Goal: Browse casually

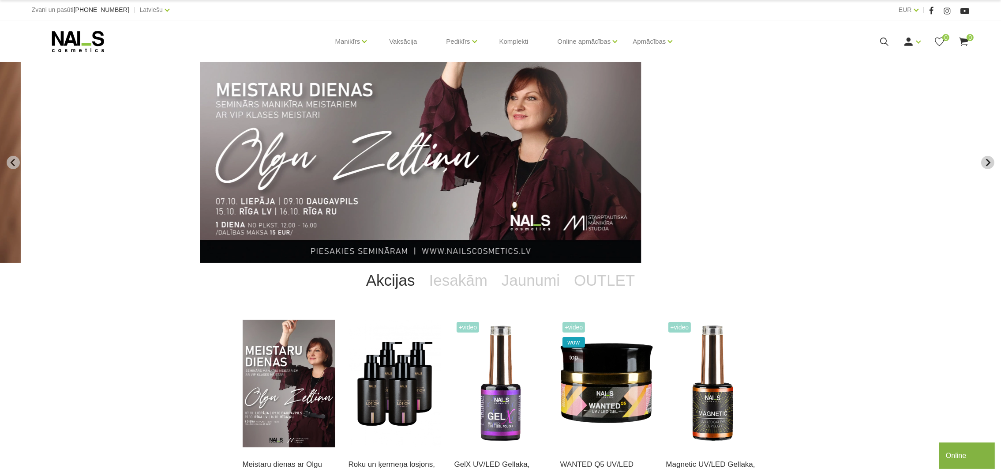
click at [992, 163] on button "Next slide" at bounding box center [987, 162] width 13 height 13
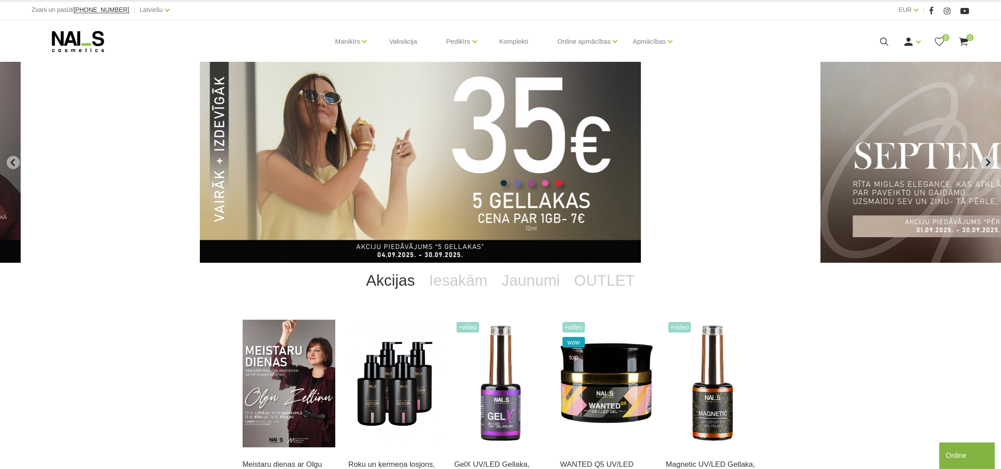
click at [992, 163] on button "Next slide" at bounding box center [987, 162] width 13 height 13
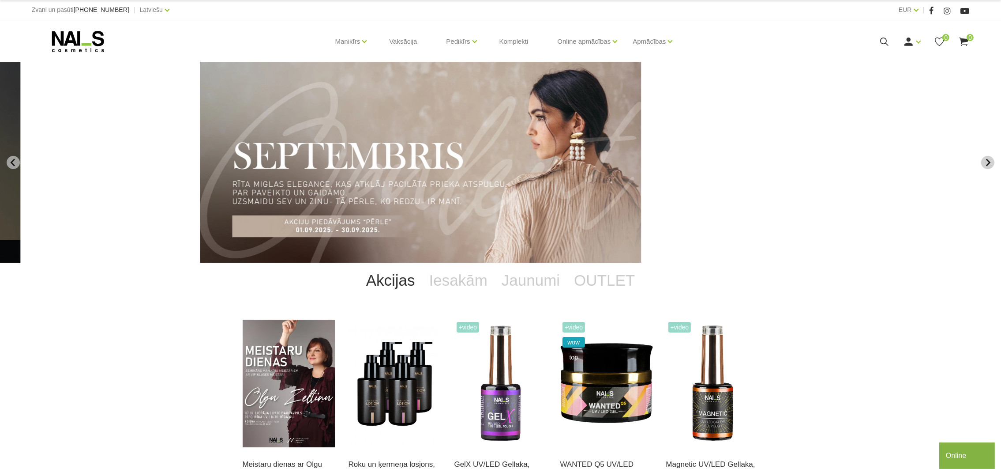
click at [992, 163] on button "Next slide" at bounding box center [987, 162] width 13 height 13
